Goal: Task Accomplishment & Management: Manage account settings

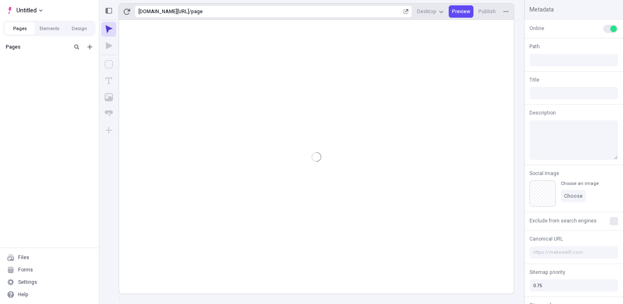
type input "/page"
click at [80, 79] on div "Pages Untitled page" at bounding box center [49, 150] width 99 height 221
click at [88, 46] on icon "Add new" at bounding box center [90, 47] width 7 height 7
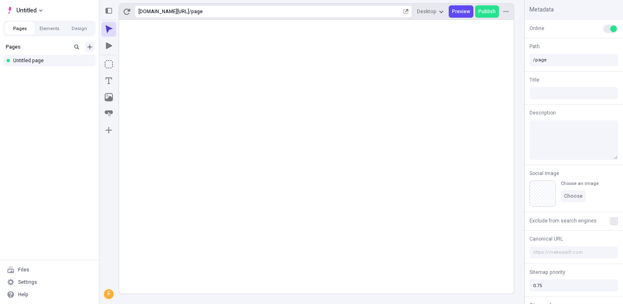
click at [90, 46] on icon "Add new" at bounding box center [89, 47] width 5 height 5
click at [92, 43] on button "Add new" at bounding box center [90, 47] width 10 height 10
click at [91, 45] on icon "Add new" at bounding box center [90, 47] width 7 height 7
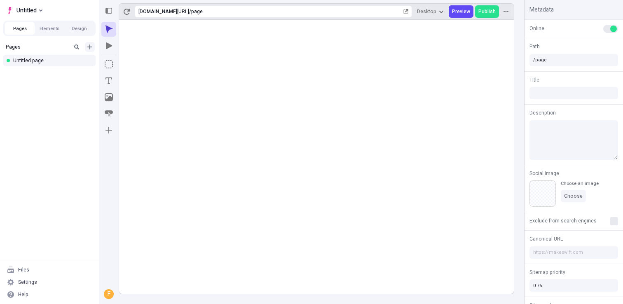
click at [91, 45] on icon "Add new" at bounding box center [90, 47] width 7 height 7
click at [88, 47] on icon "Add new" at bounding box center [90, 47] width 7 height 7
click at [90, 45] on icon "Add new" at bounding box center [90, 47] width 7 height 7
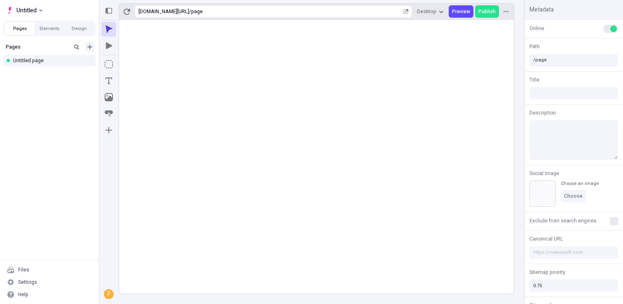
click at [90, 45] on icon "Add new" at bounding box center [89, 47] width 5 height 5
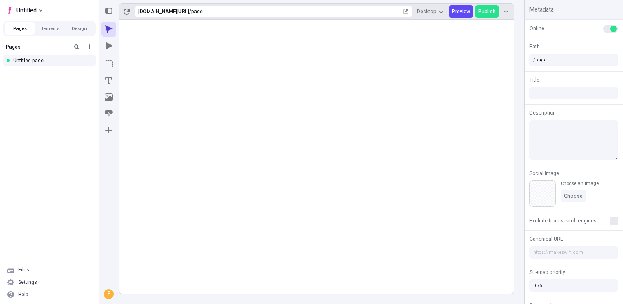
click at [71, 123] on div "Pages Untitled page" at bounding box center [49, 150] width 99 height 221
click at [33, 284] on div "Settings" at bounding box center [27, 282] width 19 height 7
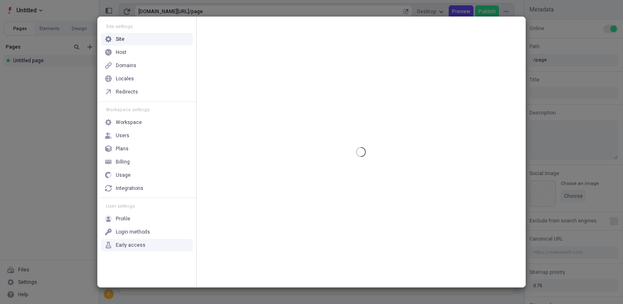
click at [134, 241] on div "Early access" at bounding box center [147, 245] width 92 height 12
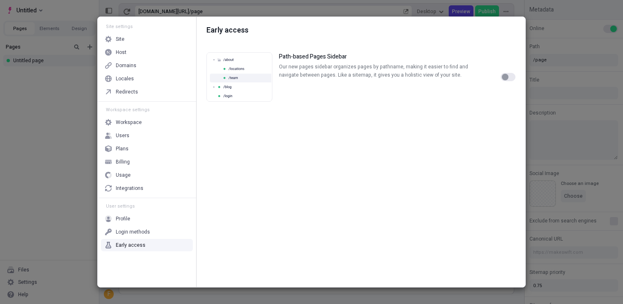
click at [507, 77] on div "button" at bounding box center [505, 77] width 7 height 7
click at [76, 117] on div "Site settings Site Host Domains Locales Redirects Workspace settings Workspace …" at bounding box center [311, 152] width 623 height 304
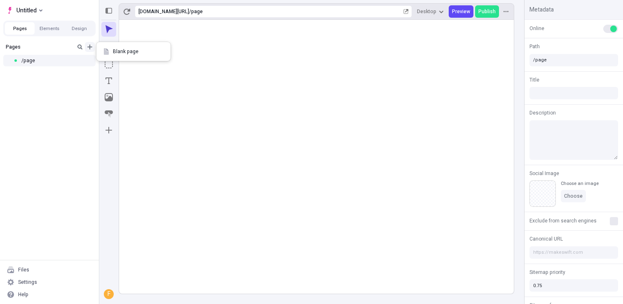
click at [91, 45] on icon "Add new" at bounding box center [90, 47] width 7 height 7
click at [90, 45] on icon "Add new" at bounding box center [89, 47] width 5 height 5
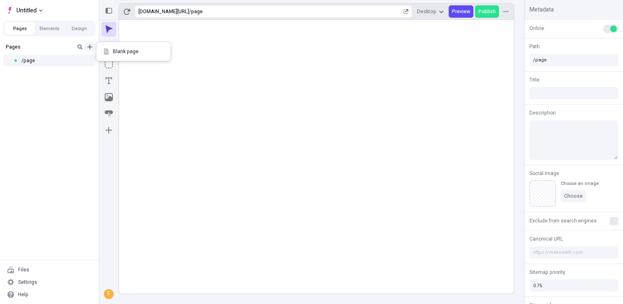
click at [90, 45] on icon "Add new" at bounding box center [89, 47] width 5 height 5
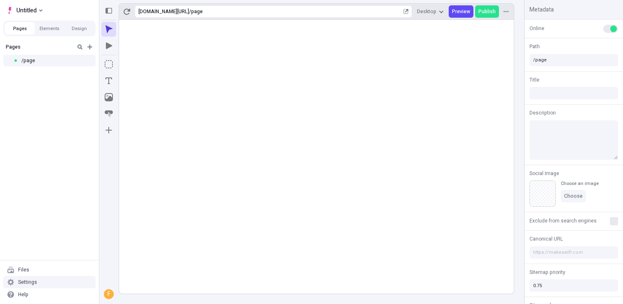
click at [28, 284] on div "Settings" at bounding box center [27, 282] width 19 height 7
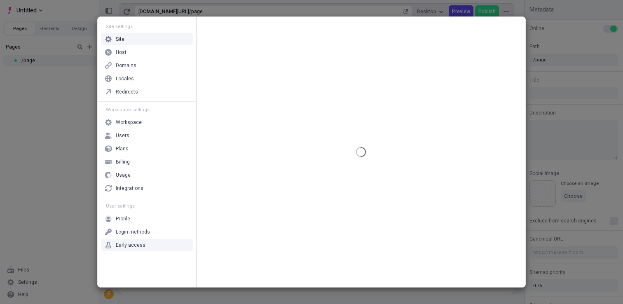
click at [138, 243] on div "Early access" at bounding box center [131, 245] width 30 height 7
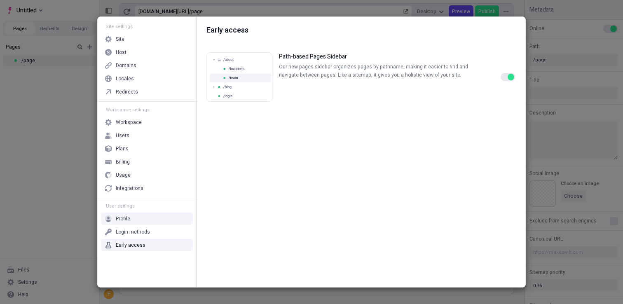
click at [504, 77] on button "button" at bounding box center [508, 77] width 15 height 8
click at [53, 159] on div "Site settings Site Host Domains Locales Redirects Workspace settings Workspace …" at bounding box center [311, 152] width 623 height 304
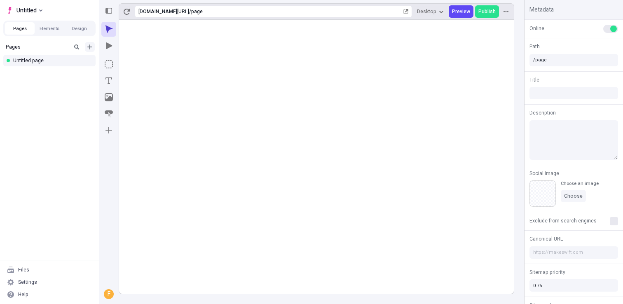
click at [89, 45] on icon "Add new" at bounding box center [90, 47] width 7 height 7
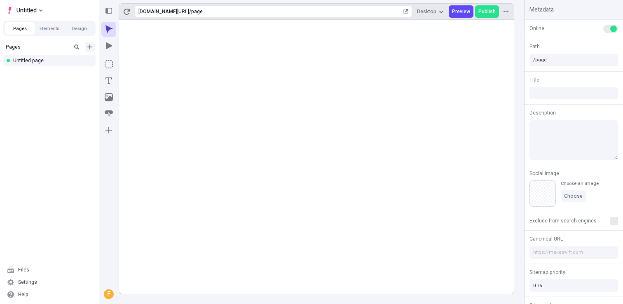
click at [89, 45] on icon "Add new" at bounding box center [90, 47] width 7 height 7
click at [90, 47] on icon "Add new" at bounding box center [89, 47] width 5 height 5
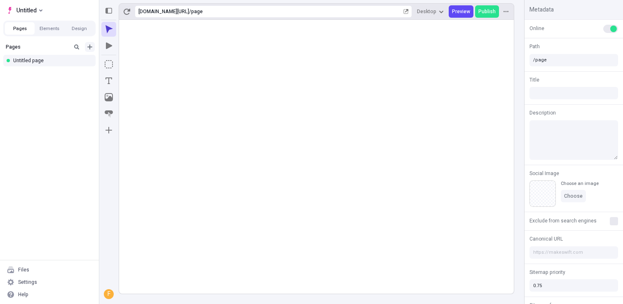
click at [90, 47] on icon "Add new" at bounding box center [89, 47] width 5 height 5
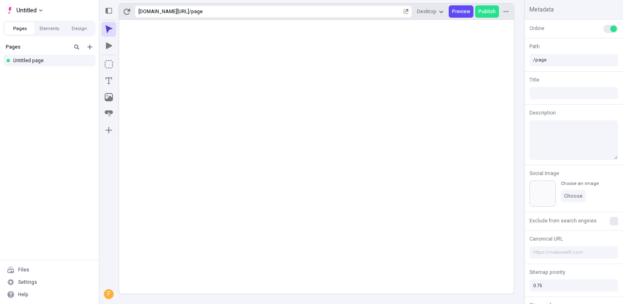
click at [76, 102] on div "Pages Untitled page" at bounding box center [49, 150] width 99 height 221
